Goal: Task Accomplishment & Management: Use online tool/utility

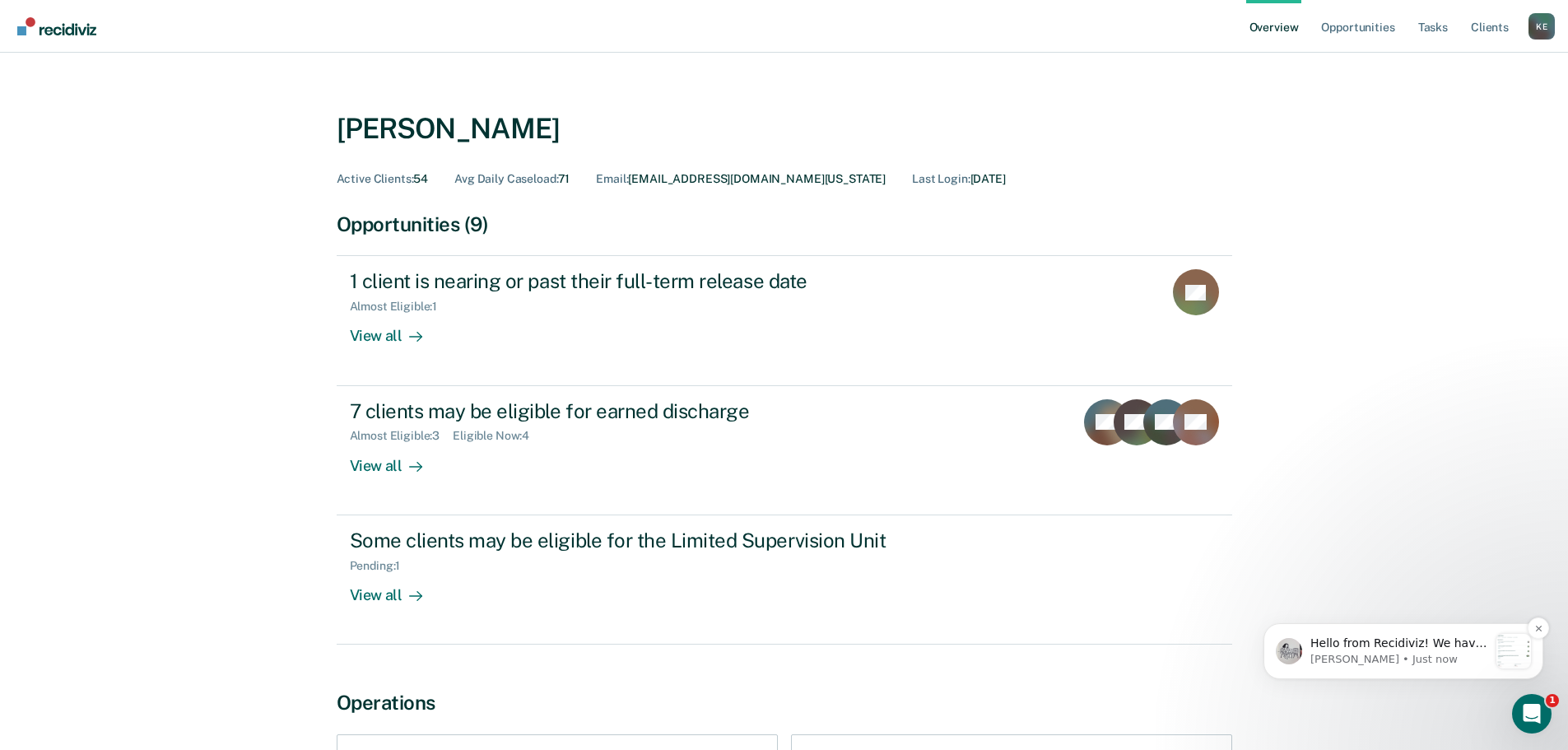
click at [1513, 637] on div "Notification stack" at bounding box center [1513, 651] width 34 height 34
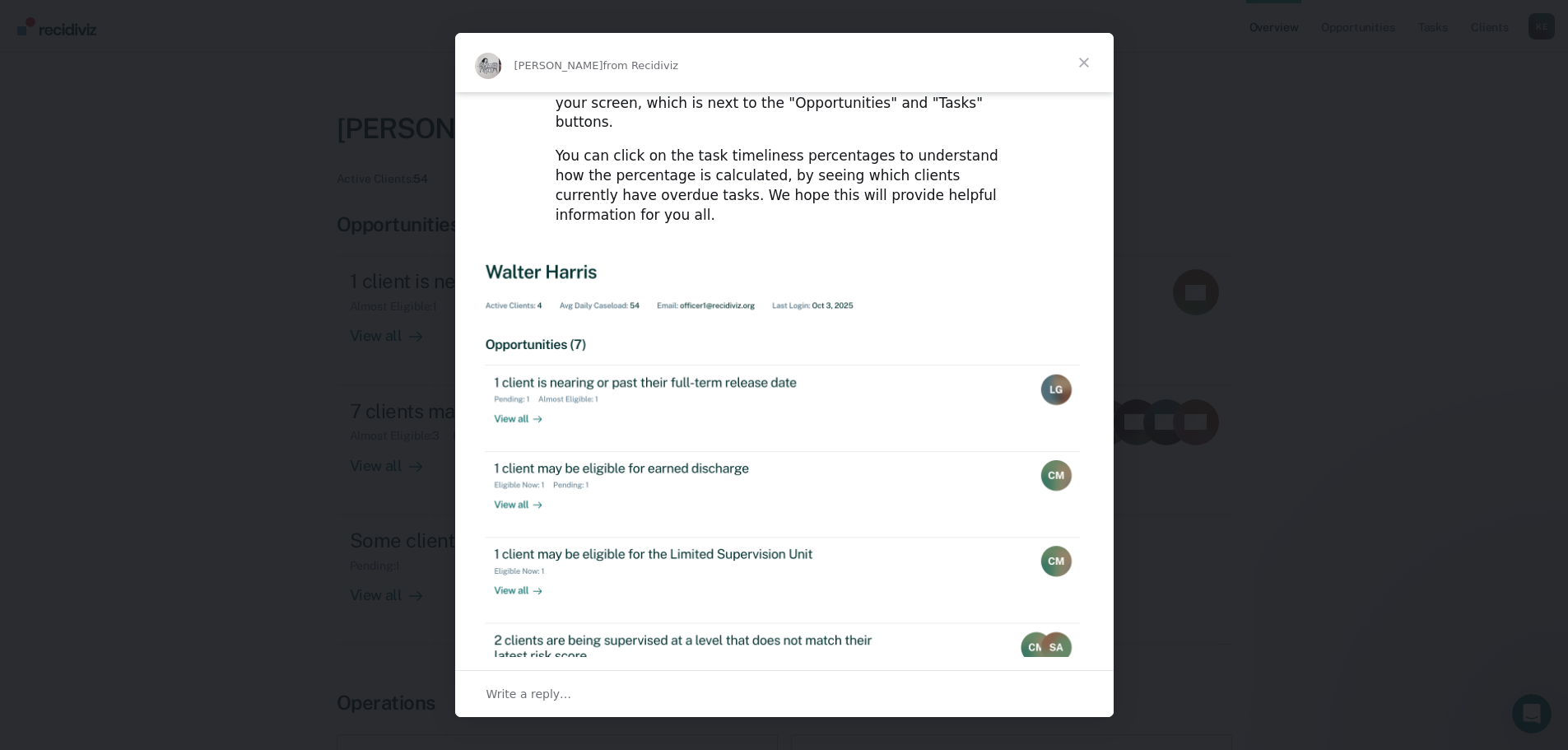
scroll to position [247, 0]
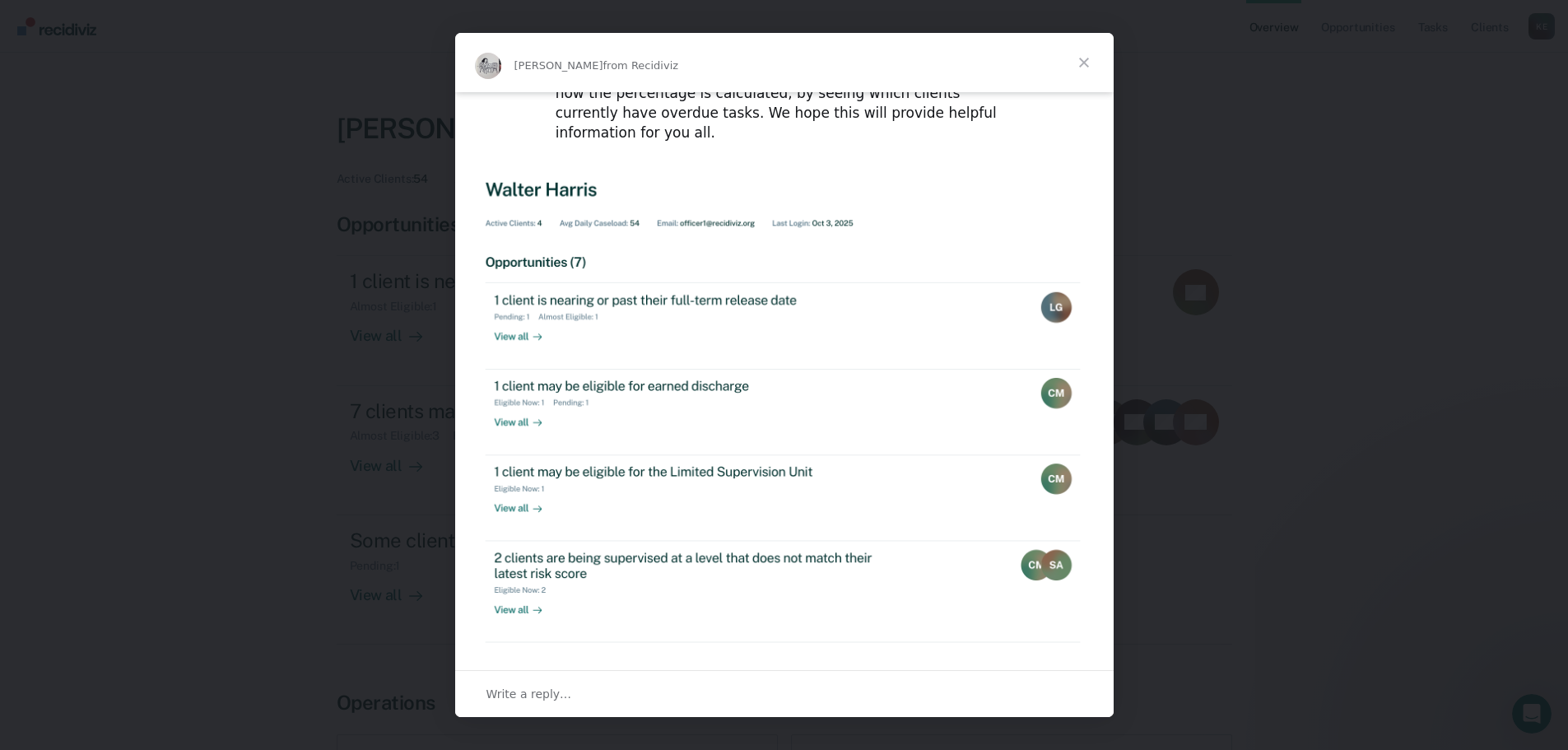
click at [1090, 56] on span "Close" at bounding box center [1083, 62] width 59 height 59
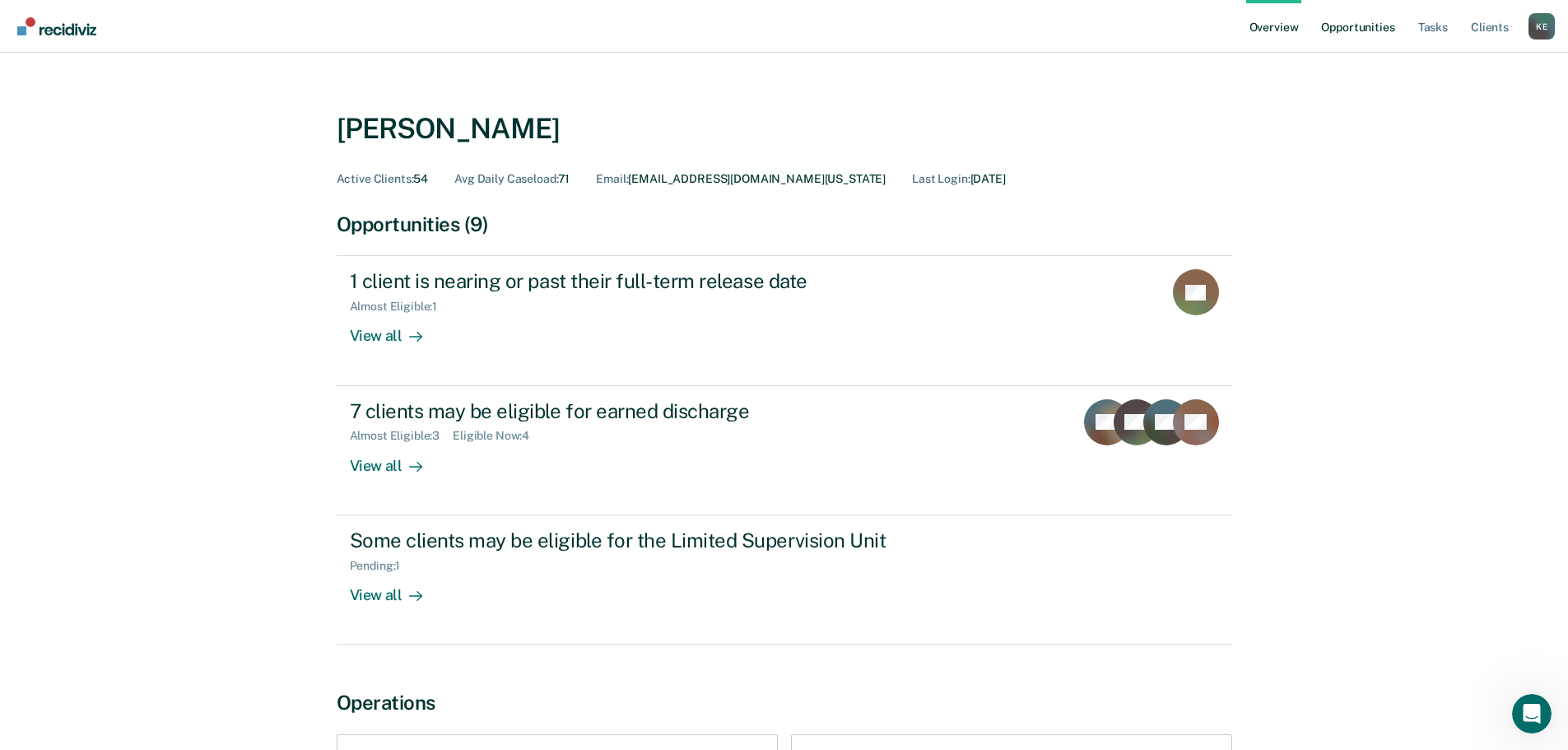
click at [1383, 29] on link "Opportunities" at bounding box center [1357, 27] width 79 height 53
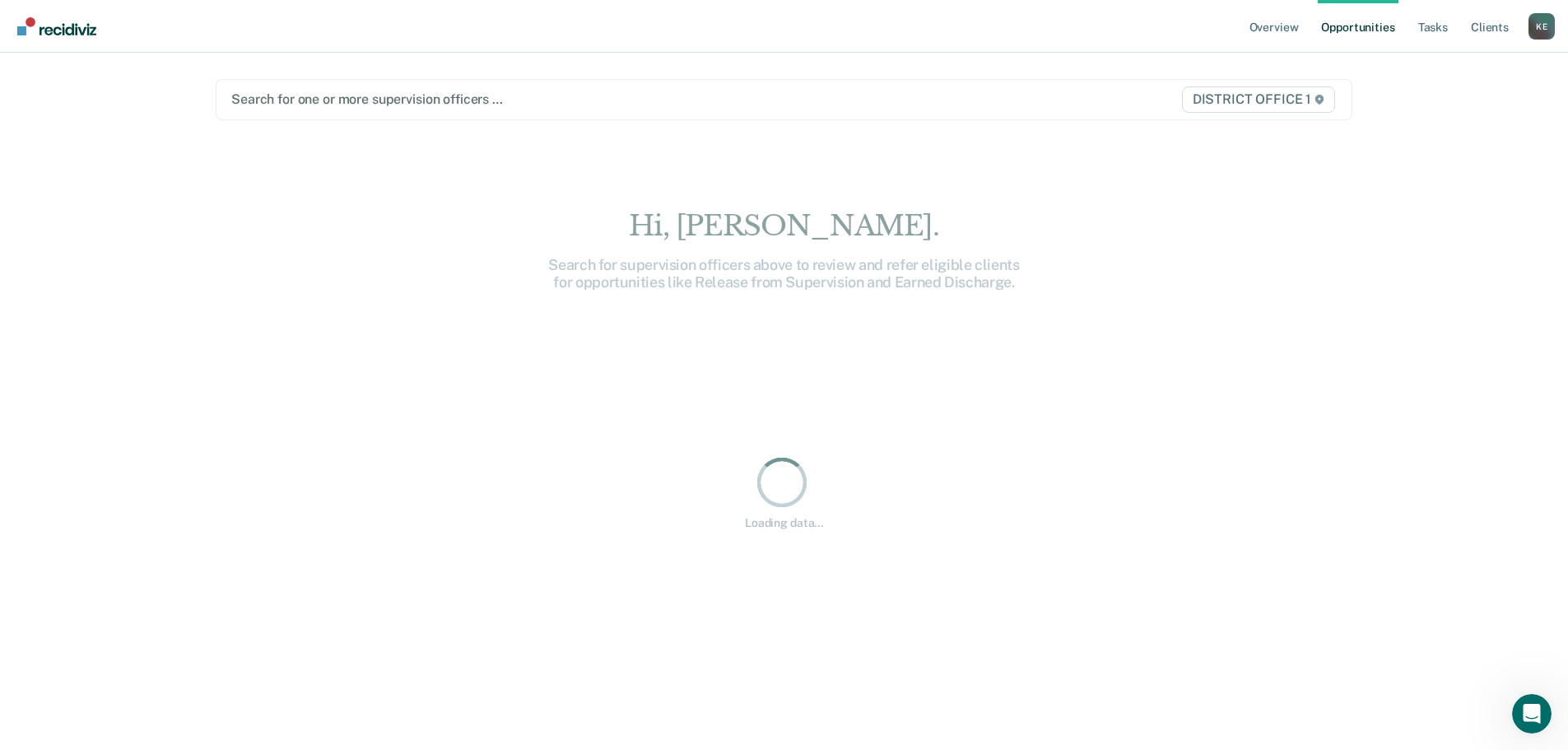
click at [338, 100] on div at bounding box center [617, 99] width 773 height 19
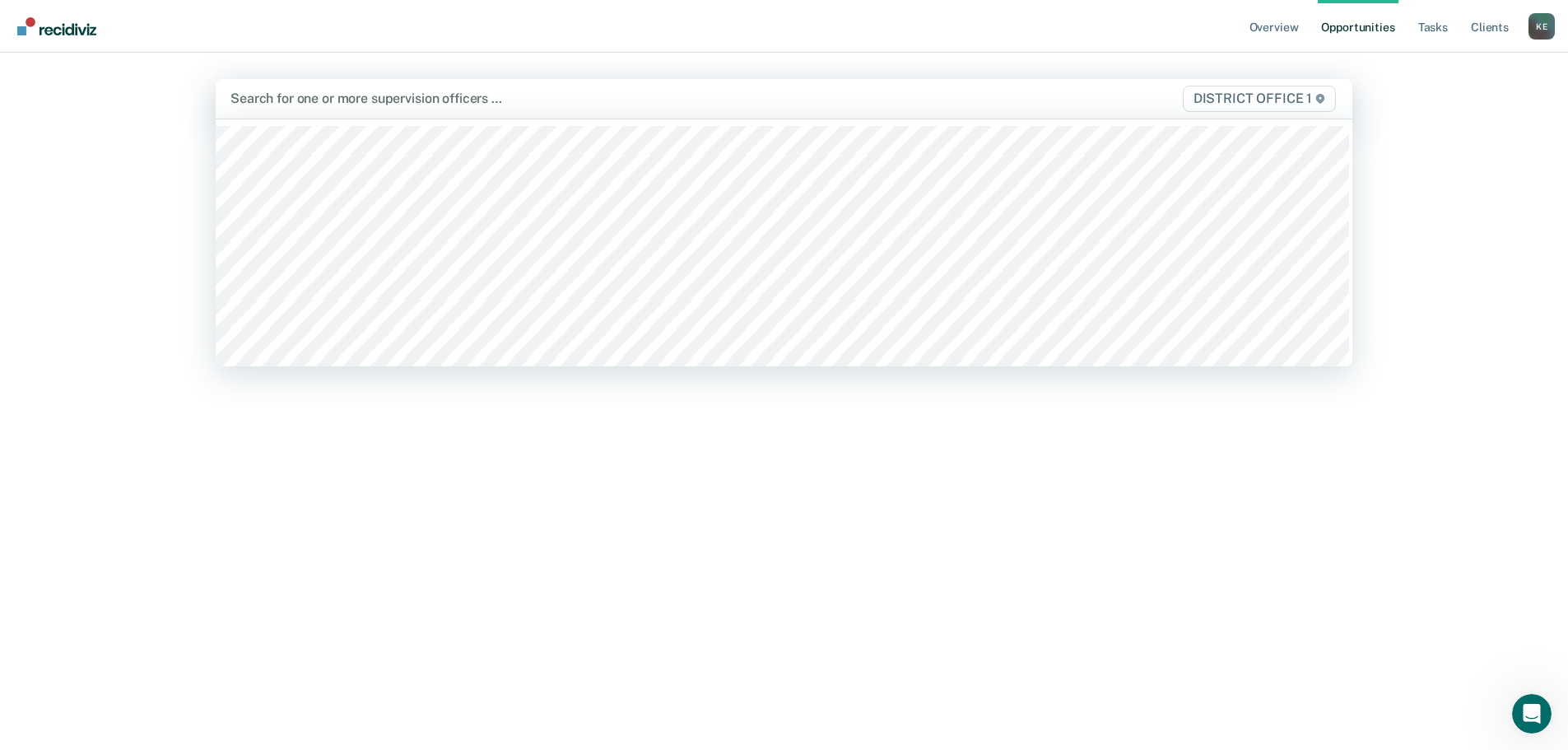
type input "k"
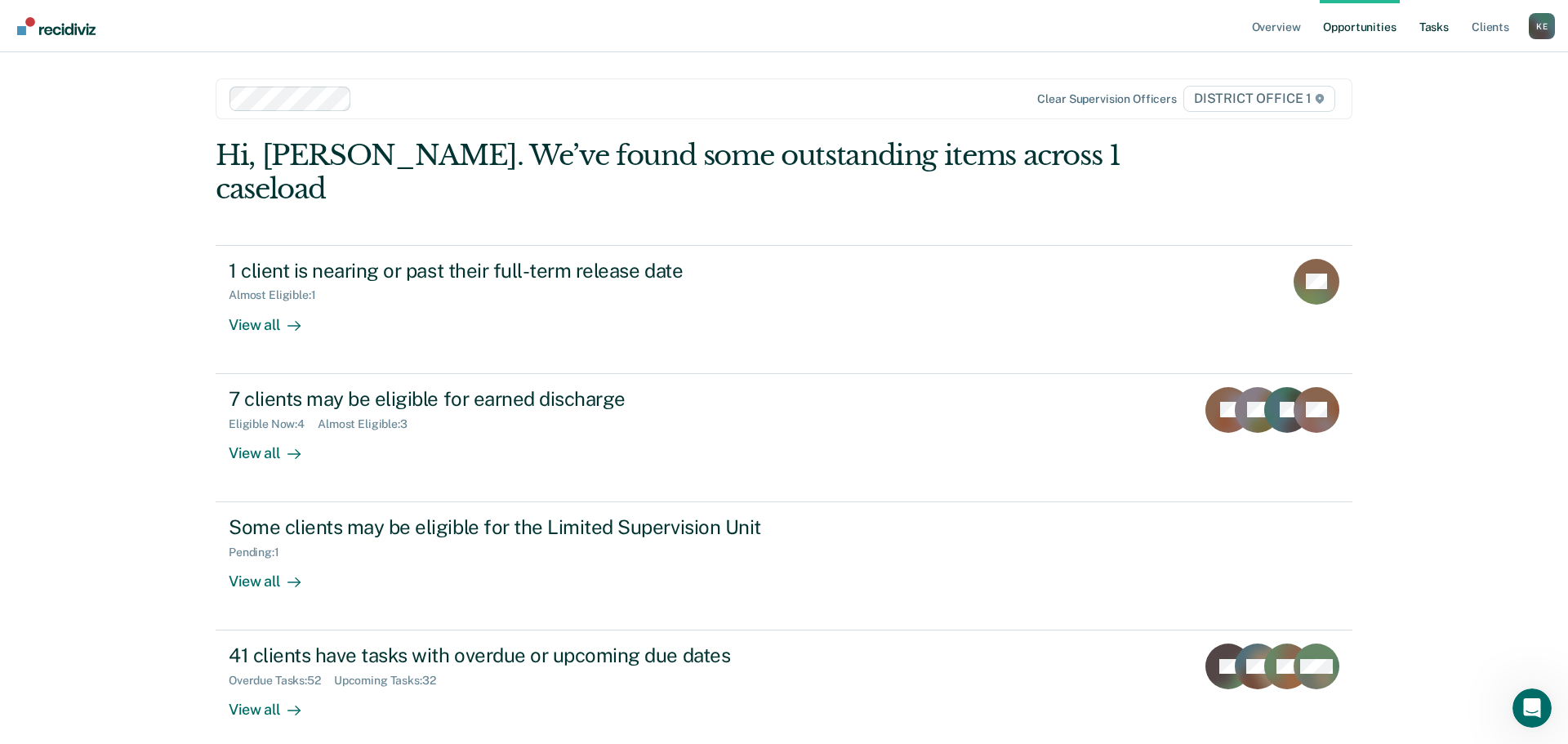
click at [1425, 25] on link "Tasks" at bounding box center [1433, 26] width 36 height 53
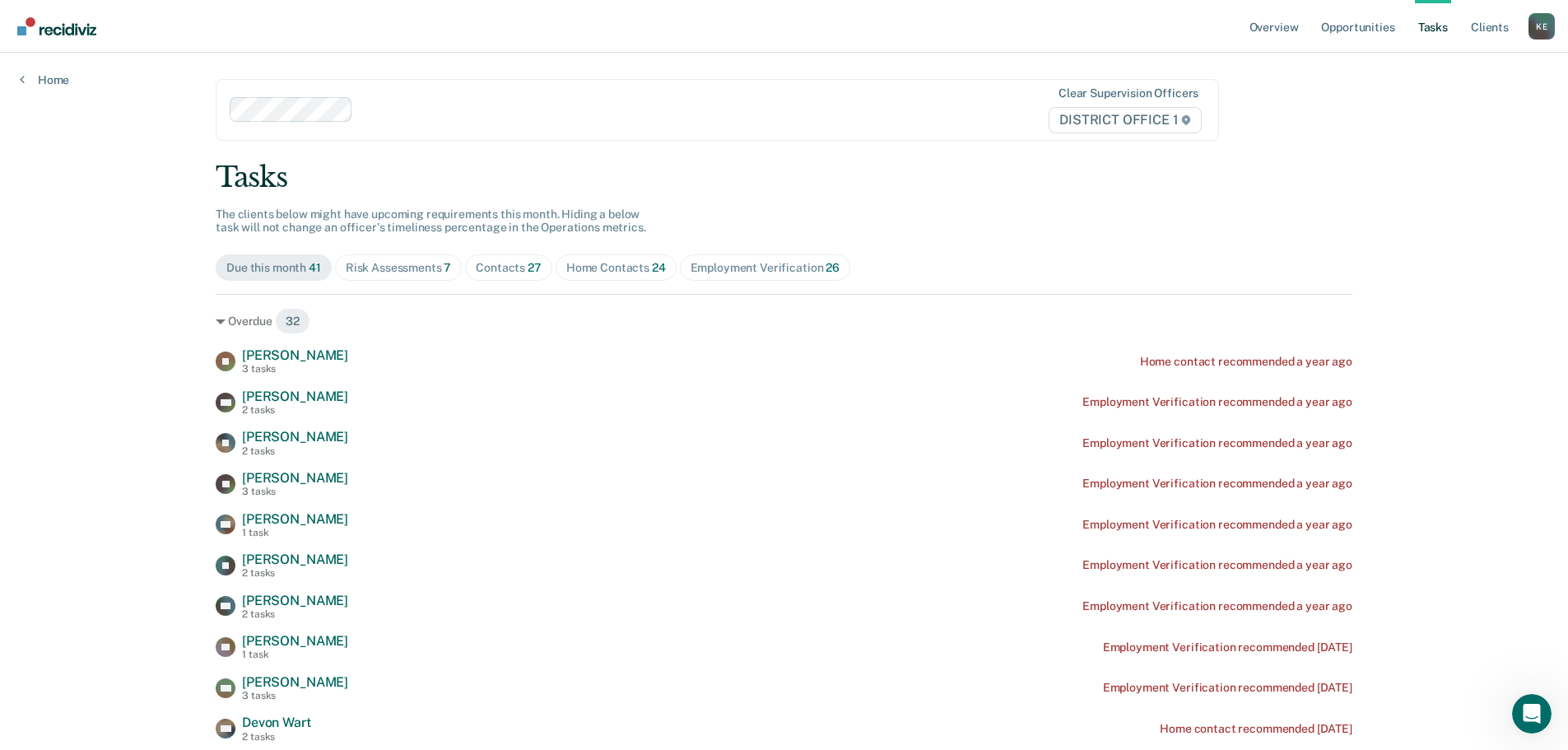
click at [384, 270] on div "Risk Assessments 7" at bounding box center [398, 268] width 106 height 14
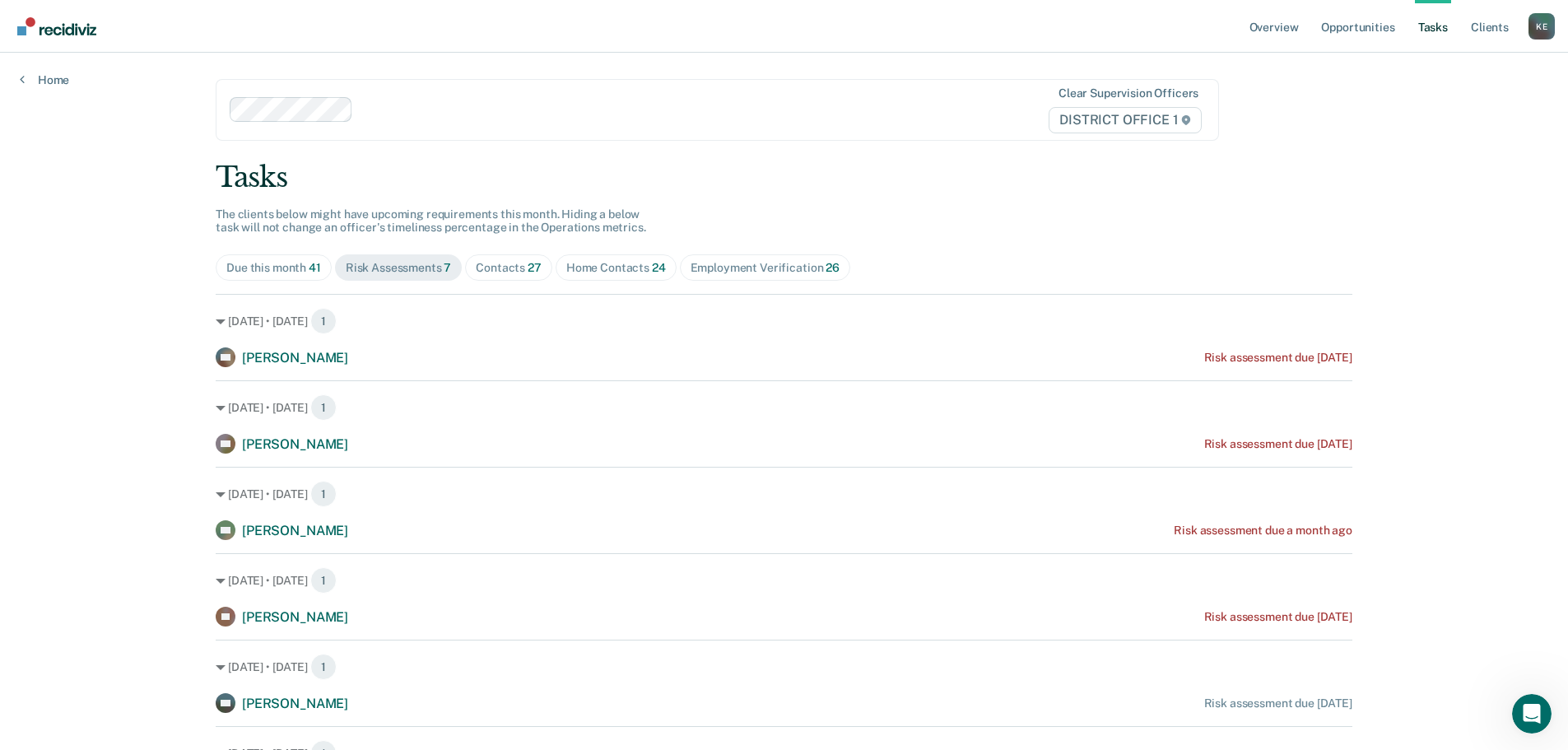
click at [491, 265] on div "Contacts 27" at bounding box center [509, 268] width 66 height 14
